Goal: Information Seeking & Learning: Learn about a topic

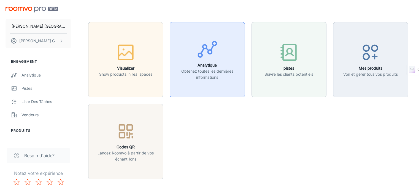
click at [208, 49] on icon "button" at bounding box center [207, 49] width 21 height 21
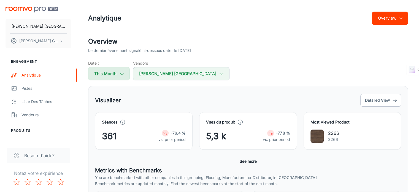
click at [116, 72] on button "This Month" at bounding box center [109, 73] width 42 height 13
select select "8"
select select "2025"
select select "8"
select select "2025"
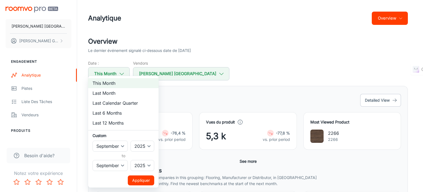
click at [111, 124] on li "Last 12 Months" at bounding box center [123, 123] width 71 height 10
select select "2024"
select select "7"
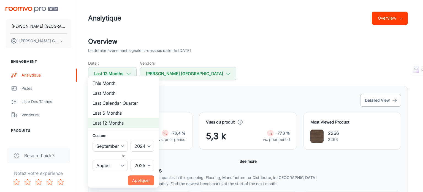
click at [148, 181] on button "Appliquer" at bounding box center [141, 180] width 26 height 10
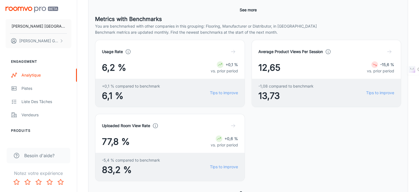
scroll to position [151, 0]
click at [247, 187] on button "See more" at bounding box center [249, 192] width 22 height 10
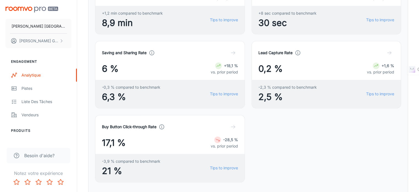
scroll to position [440, 0]
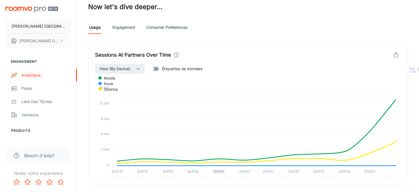
scroll to position [135, 0]
click at [125, 22] on link "Engagement" at bounding box center [123, 26] width 23 height 13
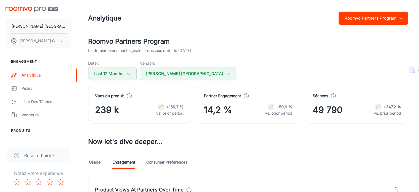
click at [103, 106] on span "239 k" at bounding box center [107, 109] width 24 height 13
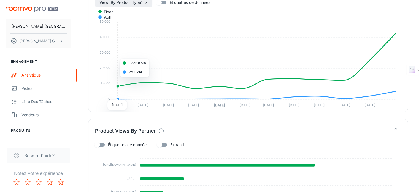
scroll to position [121, 0]
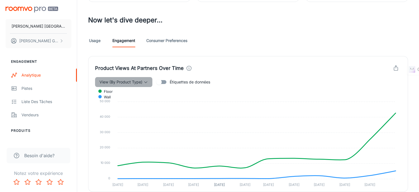
click at [136, 79] on span "View (By Product Type)" at bounding box center [121, 82] width 43 height 7
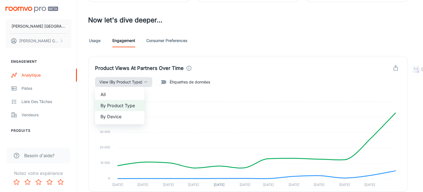
click at [136, 78] on div at bounding box center [211, 96] width 423 height 192
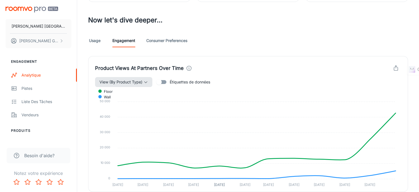
click at [136, 79] on span "View (By Product Type)" at bounding box center [121, 82] width 43 height 7
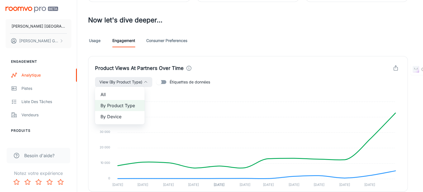
click at [116, 92] on span "All" at bounding box center [120, 94] width 39 height 7
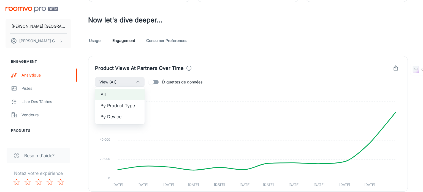
click at [234, 124] on div at bounding box center [211, 96] width 423 height 192
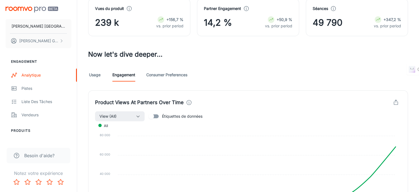
scroll to position [87, 0]
click at [98, 19] on span "239 k" at bounding box center [107, 22] width 24 height 13
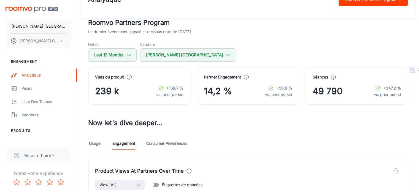
scroll to position [11, 0]
